Goal: Transaction & Acquisition: Purchase product/service

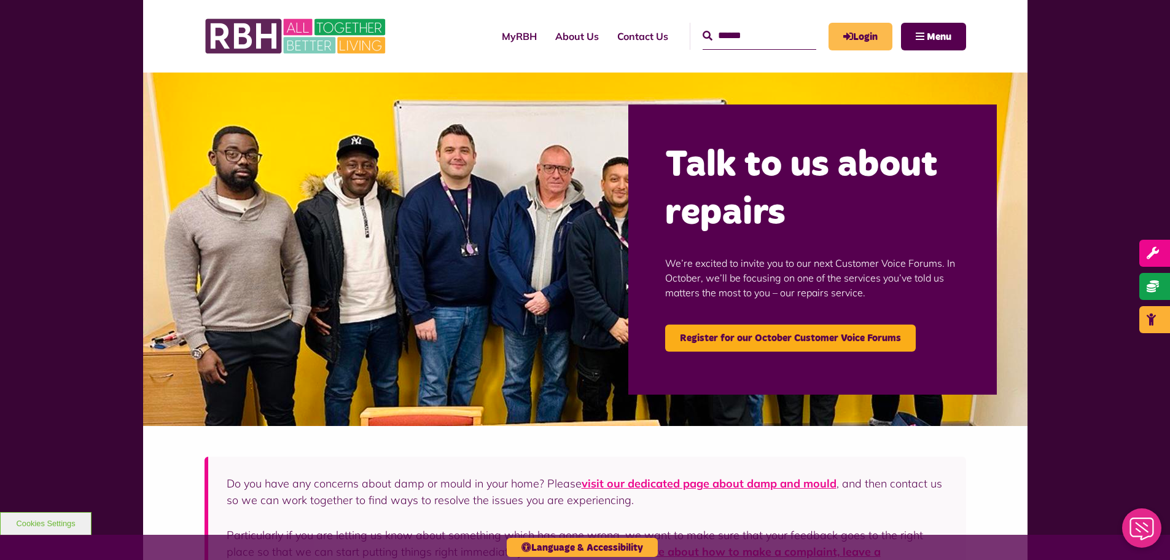
click at [858, 36] on link "Login" at bounding box center [861, 37] width 64 height 28
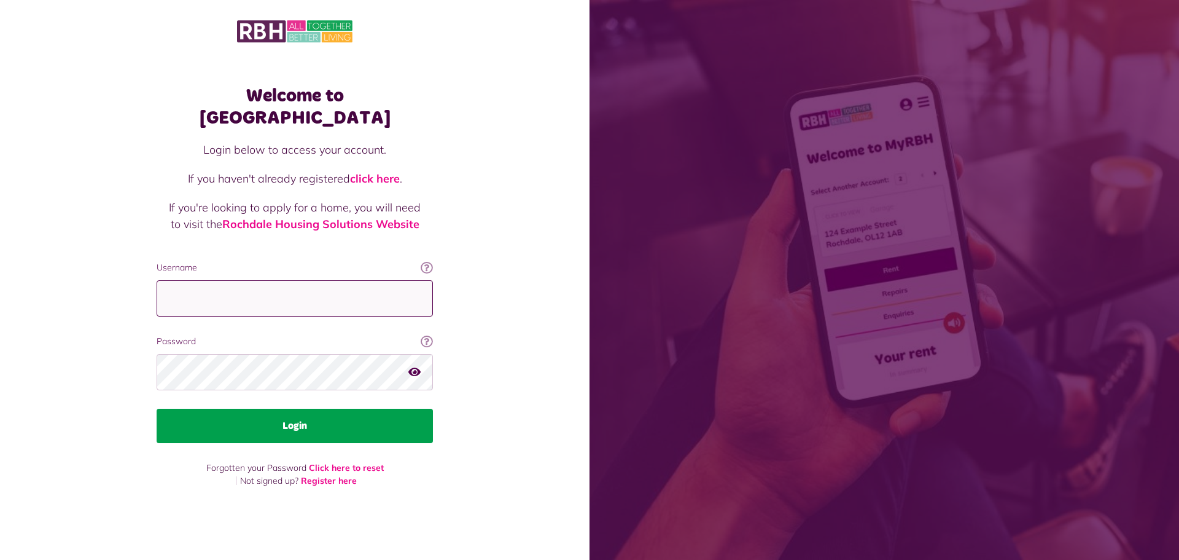
type input "**********"
click at [296, 417] on button "Login" at bounding box center [295, 425] width 276 height 34
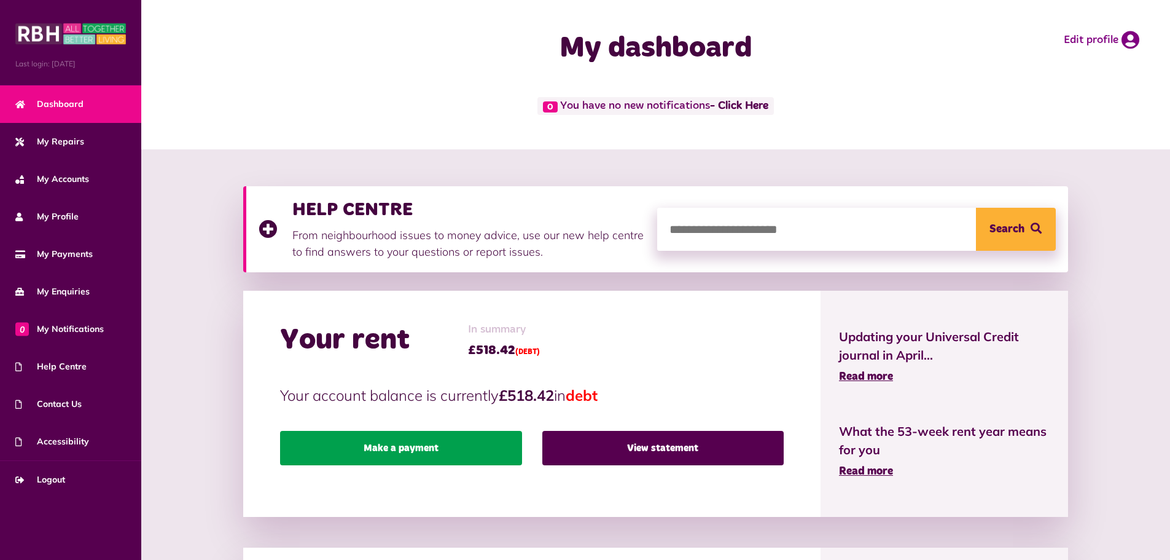
click at [425, 447] on link "Make a payment" at bounding box center [400, 448] width 241 height 34
click at [415, 447] on link "Make a payment" at bounding box center [400, 448] width 241 height 34
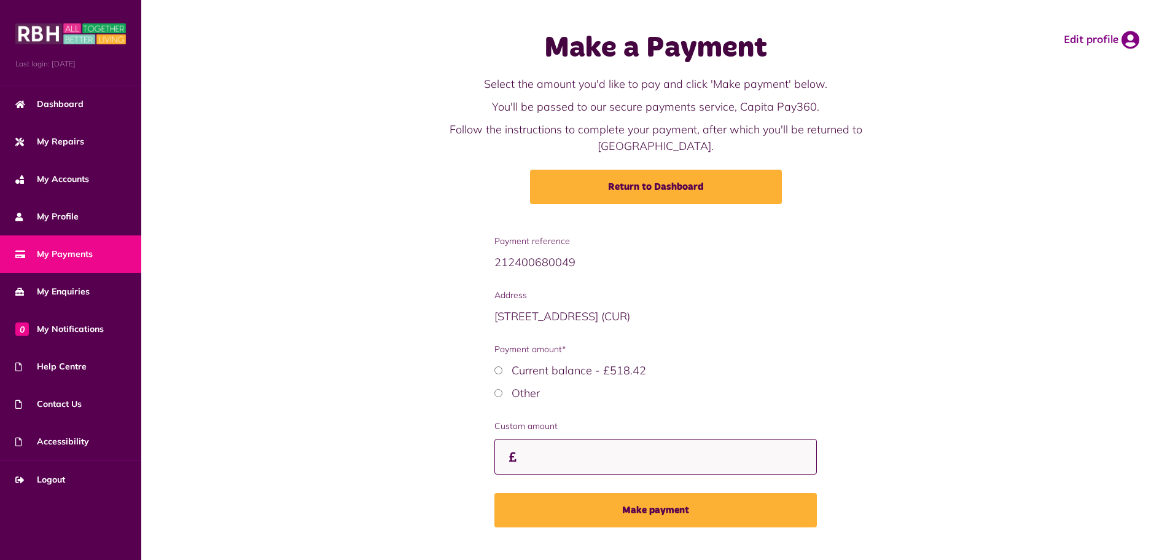
click at [567, 439] on input "Custom amount" at bounding box center [655, 457] width 322 height 36
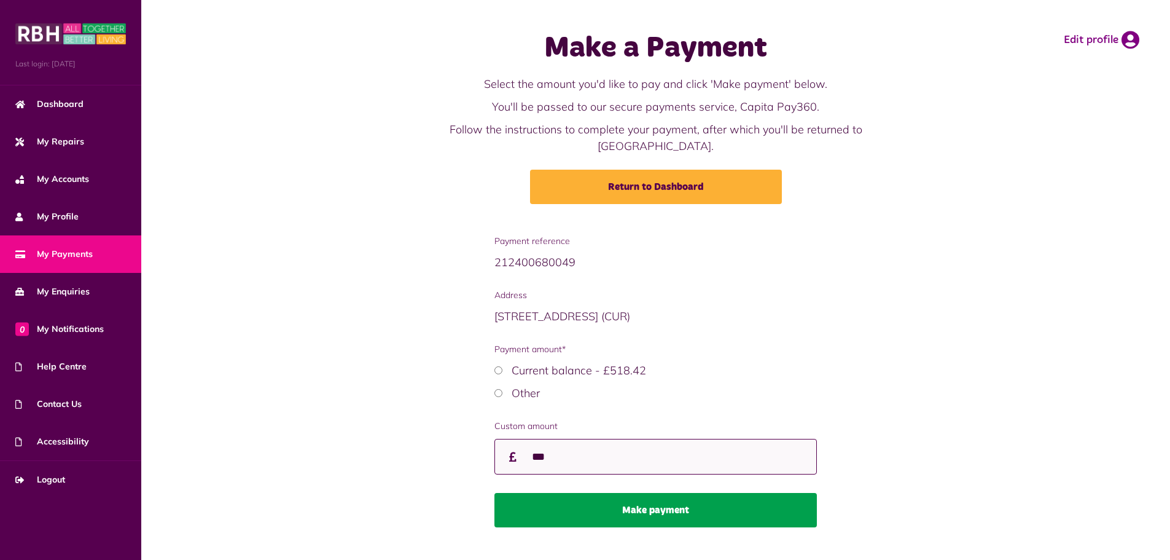
type input "***"
click at [631, 494] on button "Make payment" at bounding box center [655, 510] width 322 height 34
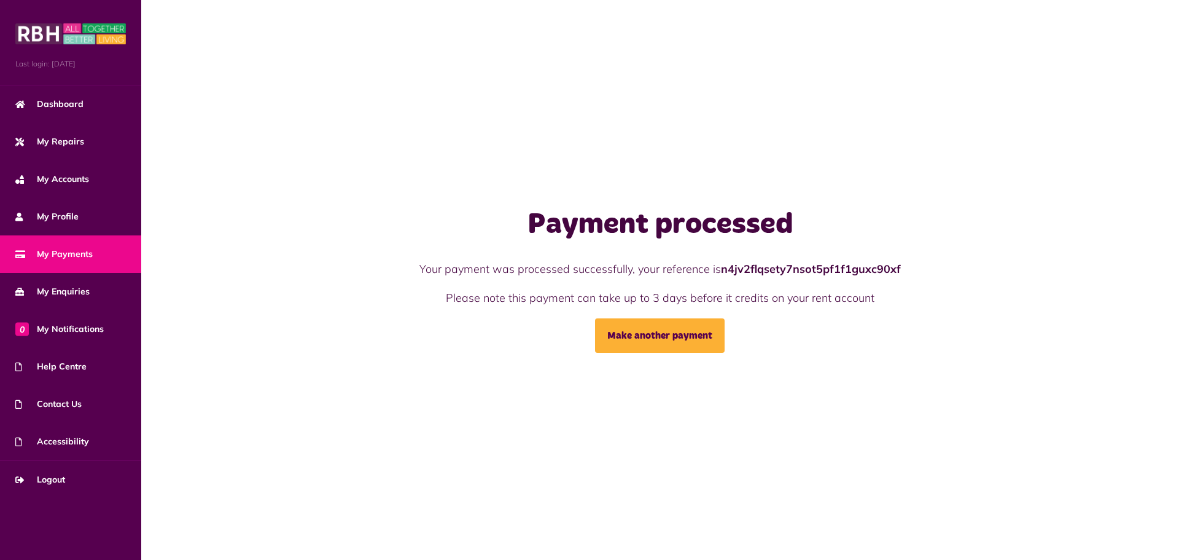
drag, startPoint x: 615, startPoint y: 381, endPoint x: 604, endPoint y: 385, distance: 11.7
drag, startPoint x: 604, startPoint y: 385, endPoint x: 210, endPoint y: 416, distance: 394.9
click at [210, 416] on div "Payment processed Your payment was processed successfully, your reference is n4…" at bounding box center [660, 280] width 1038 height 560
drag, startPoint x: 68, startPoint y: 163, endPoint x: 72, endPoint y: 168, distance: 6.9
